Goal: Task Accomplishment & Management: Use online tool/utility

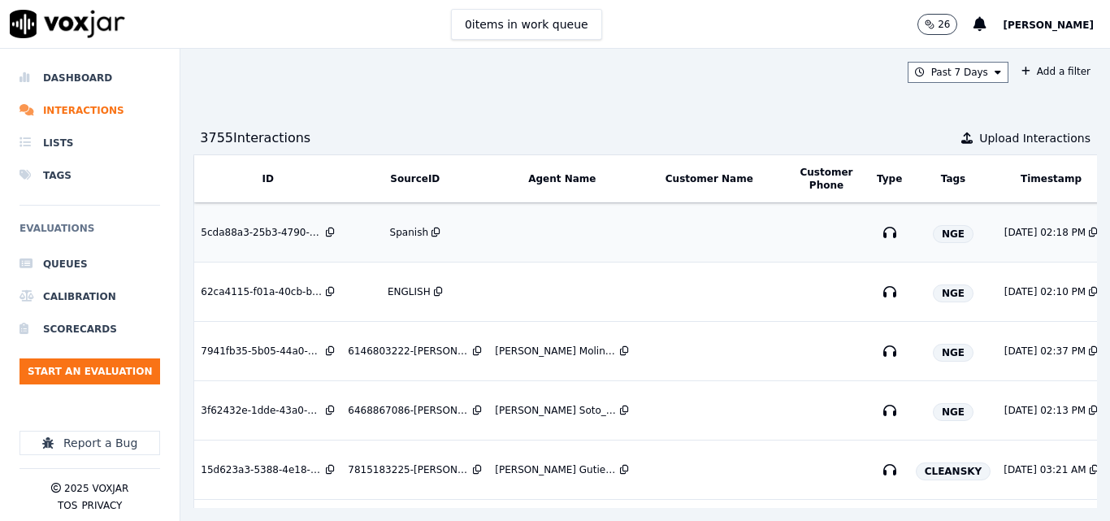
click at [412, 232] on div "Spanish" at bounding box center [409, 232] width 38 height 13
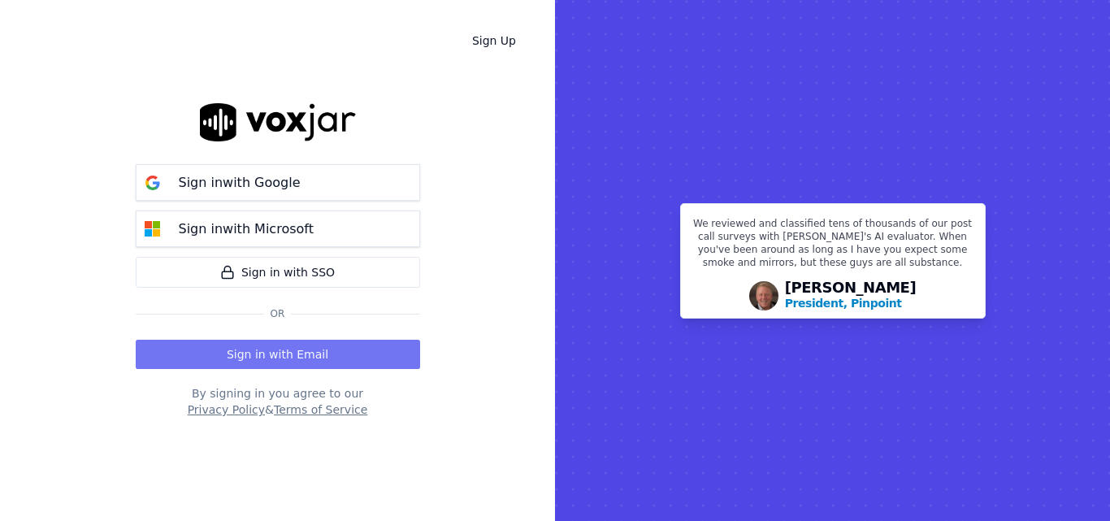
click at [280, 349] on button "Sign in with Email" at bounding box center [278, 354] width 284 height 29
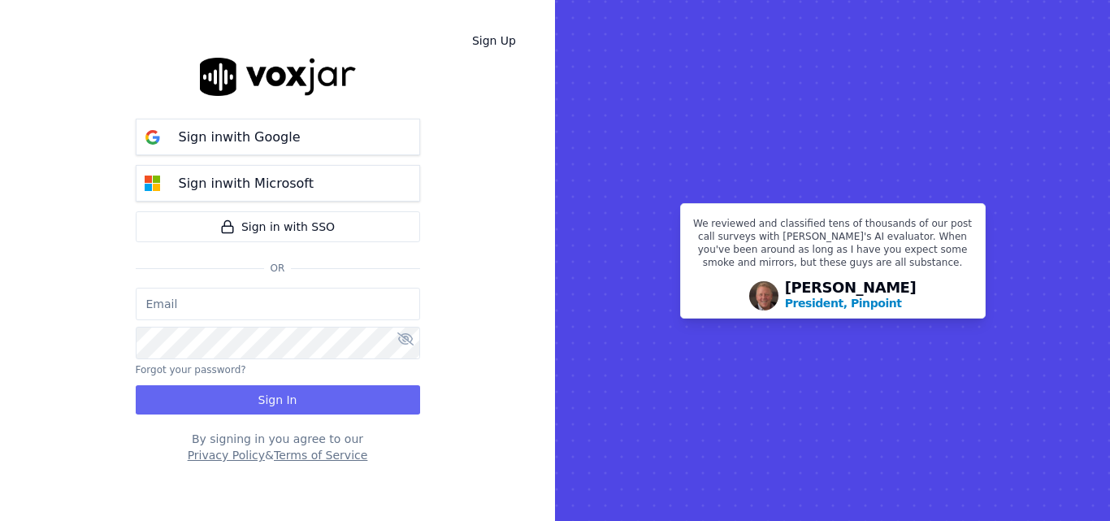
type input "sheila.decastro-new.baq@nwfg.net"
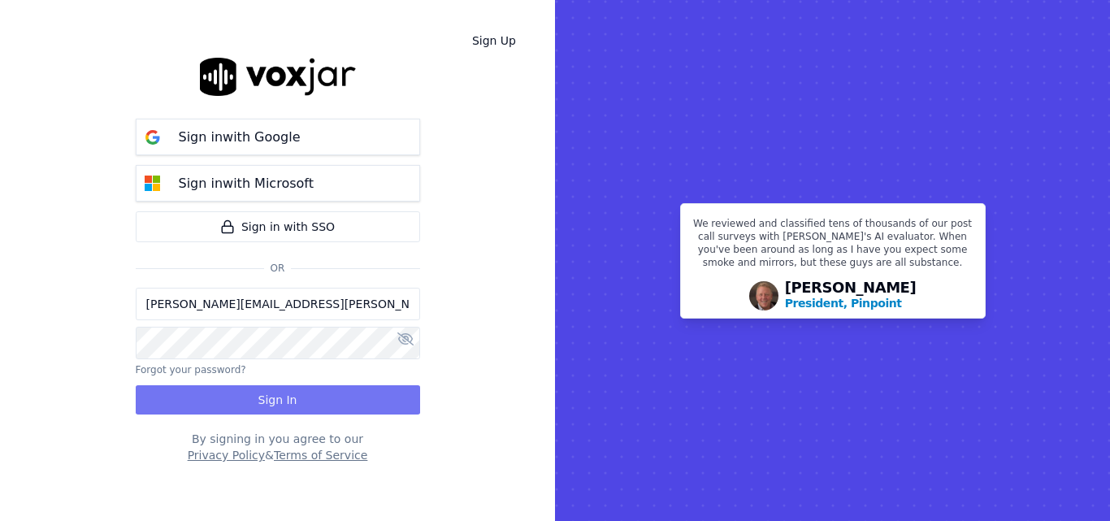
click at [293, 392] on button "Sign In" at bounding box center [278, 399] width 284 height 29
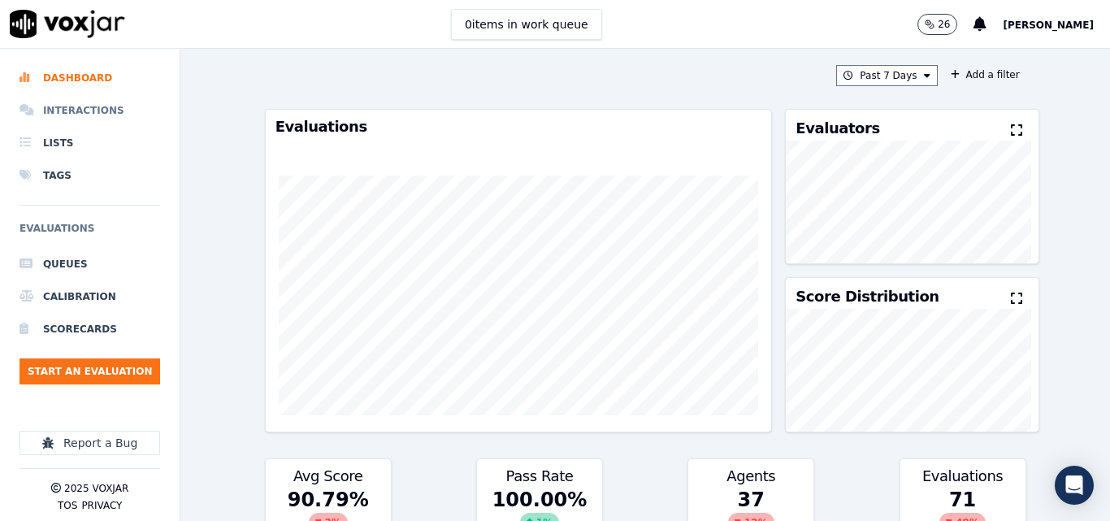
click at [93, 101] on li "Interactions" at bounding box center [90, 110] width 141 height 33
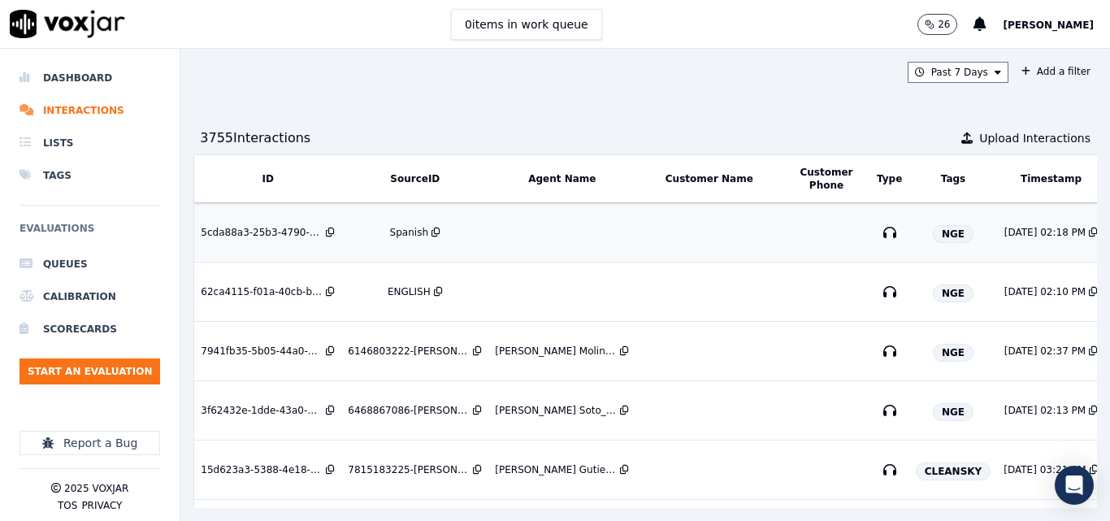
click at [424, 230] on div "Spanish" at bounding box center [415, 232] width 134 height 13
click at [416, 226] on div "ENGLISH" at bounding box center [409, 232] width 43 height 13
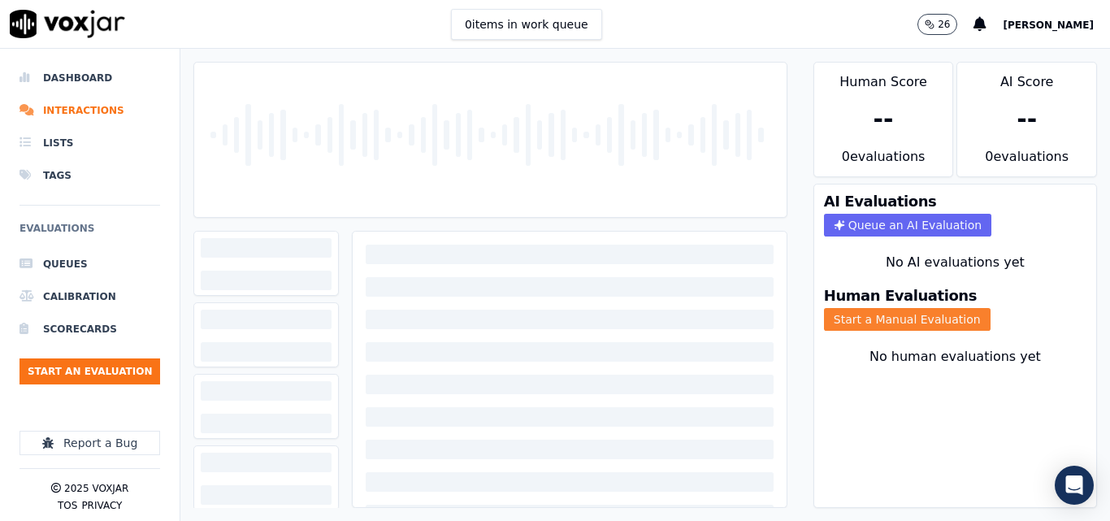
click at [858, 323] on button "Start a Manual Evaluation" at bounding box center [907, 319] width 167 height 23
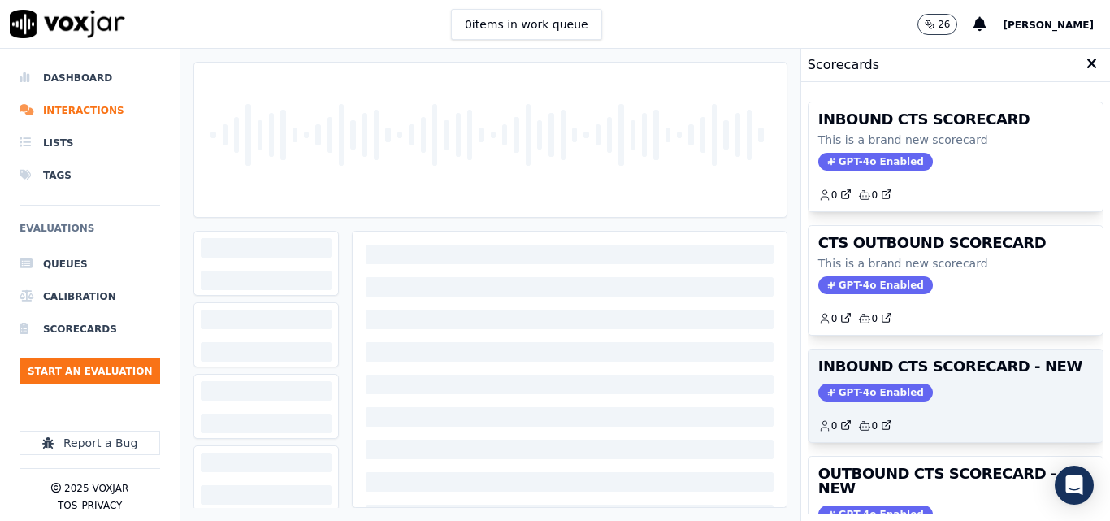
click at [977, 393] on div "GPT-4o Enabled" at bounding box center [955, 393] width 275 height 18
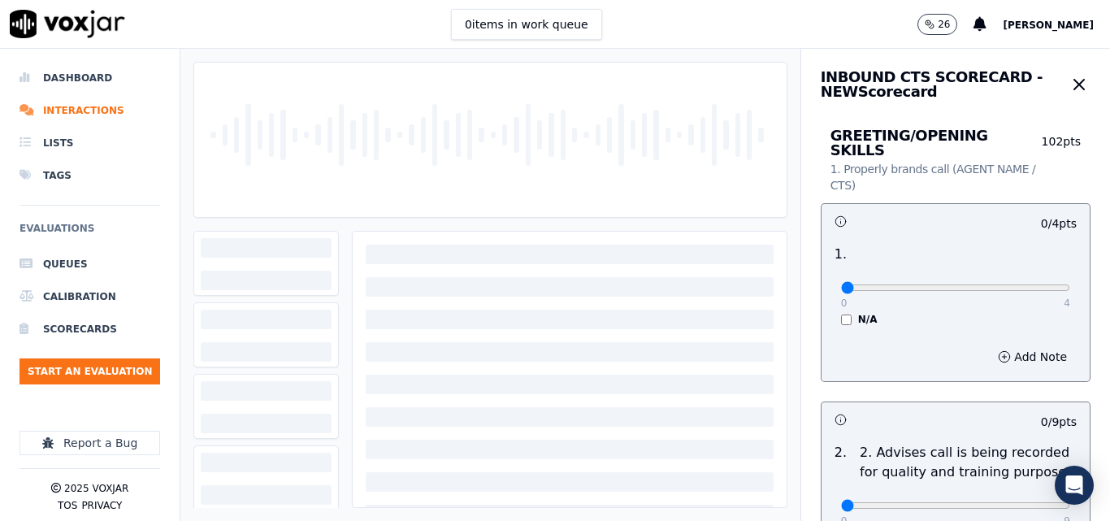
drag, startPoint x: 1031, startPoint y: 85, endPoint x: 1028, endPoint y: 93, distance: 8.8
click at [1067, 91] on button "button" at bounding box center [1079, 84] width 24 height 33
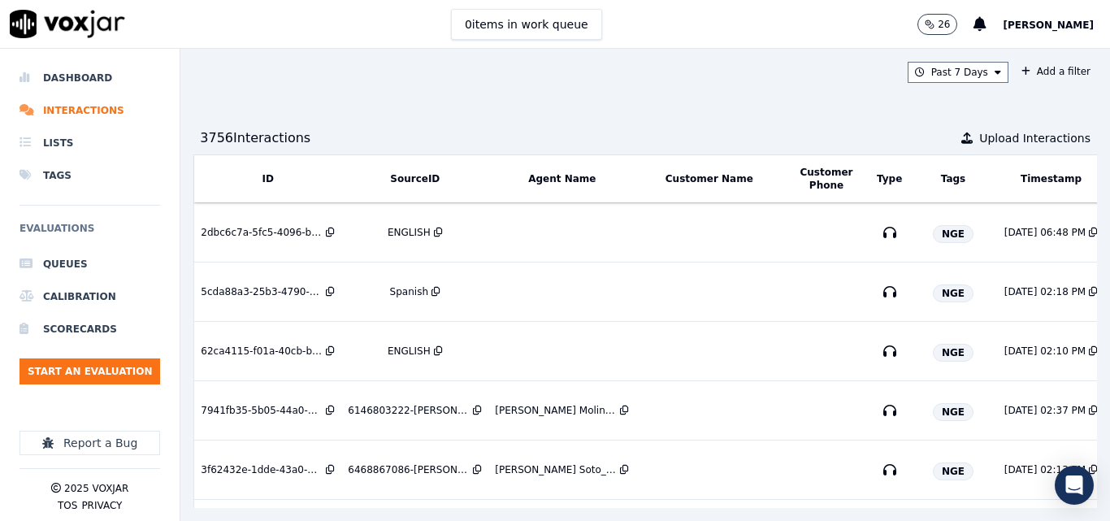
click at [380, 29] on div "0 items in work queue 26 Sheila De Castro" at bounding box center [555, 24] width 1110 height 49
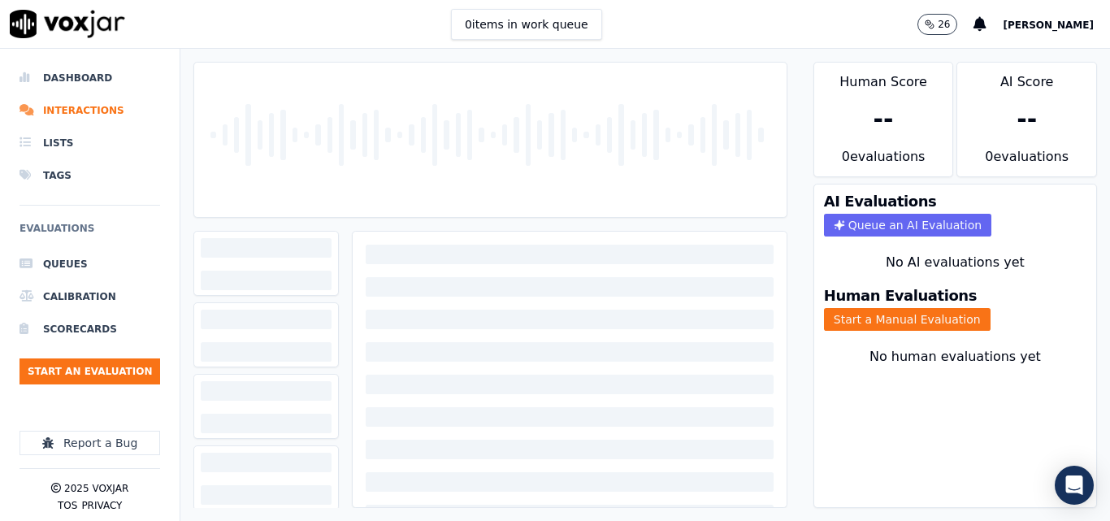
click at [668, 46] on div "0 items in work queue 26 [PERSON_NAME]" at bounding box center [555, 24] width 1110 height 49
